Goal: Use online tool/utility: Utilize a website feature to perform a specific function

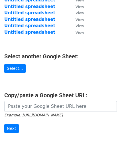
scroll to position [57, 0]
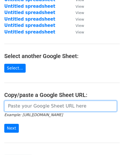
click at [54, 106] on input "url" at bounding box center [60, 105] width 113 height 11
paste input "https://docs.google.com/spreadsheets/d/1ZJ5lv-UA1z6cfRdipjAvVYrHTsDK6kXQ8A6mNhS…"
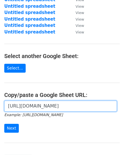
scroll to position [0, 123]
type input "https://docs.google.com/spreadsheets/d/1ZJ5lv-UA1z6cfRdipjAvVYrHTsDK6kXQ8A6mNhS…"
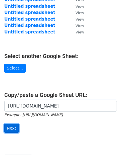
click at [15, 127] on input "Next" at bounding box center [11, 127] width 15 height 9
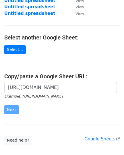
scroll to position [104, 0]
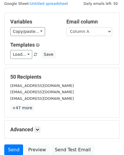
scroll to position [29, 0]
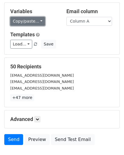
click at [27, 20] on link "Copy/paste..." at bounding box center [27, 21] width 35 height 9
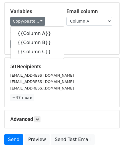
click at [95, 62] on div "50 Recipients [EMAIL_ADDRESS][DOMAIN_NAME] [EMAIL_ADDRESS][DOMAIN_NAME] [EMAIL_…" at bounding box center [62, 82] width 115 height 49
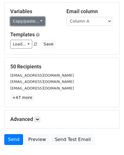
click at [35, 21] on link "Copy/paste..." at bounding box center [27, 21] width 35 height 9
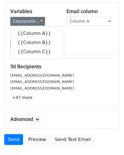
click at [89, 40] on div "Load... No templates saved Save" at bounding box center [62, 44] width 112 height 9
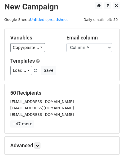
scroll to position [0, 0]
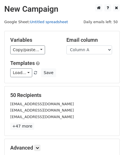
click at [45, 21] on link "Untitled spreadsheet" at bounding box center [49, 22] width 38 height 4
click at [32, 42] on h5 "Variables" at bounding box center [34, 40] width 48 height 6
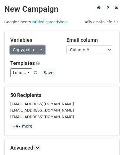
click at [31, 48] on link "Copy/paste..." at bounding box center [27, 49] width 35 height 9
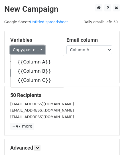
click at [31, 48] on link "Copy/paste..." at bounding box center [27, 49] width 35 height 9
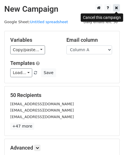
click at [117, 9] on icon at bounding box center [116, 8] width 3 height 4
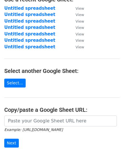
scroll to position [57, 0]
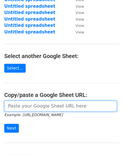
click at [29, 105] on input "url" at bounding box center [60, 105] width 113 height 11
paste input "https://docs.google.com/spreadsheets/d/1ZJ5lv-UA1z6cfRdipjAvVYrHTsDK6kXQ8A6mNhS…"
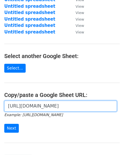
scroll to position [0, 123]
type input "https://docs.google.com/spreadsheets/d/1ZJ5lv-UA1z6cfRdipjAvVYrHTsDK6kXQ8A6mNhS…"
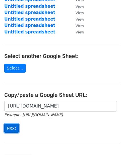
click at [9, 129] on input "Next" at bounding box center [11, 127] width 15 height 9
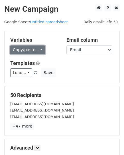
click at [35, 51] on link "Copy/paste..." at bounding box center [27, 49] width 35 height 9
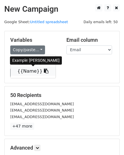
click at [31, 72] on link "{{Name}}" at bounding box center [33, 70] width 45 height 9
